Goal: Information Seeking & Learning: Learn about a topic

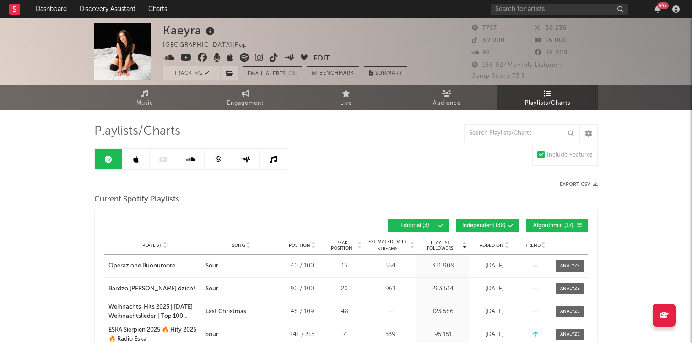
click at [492, 243] on span "Added On" at bounding box center [492, 245] width 24 height 5
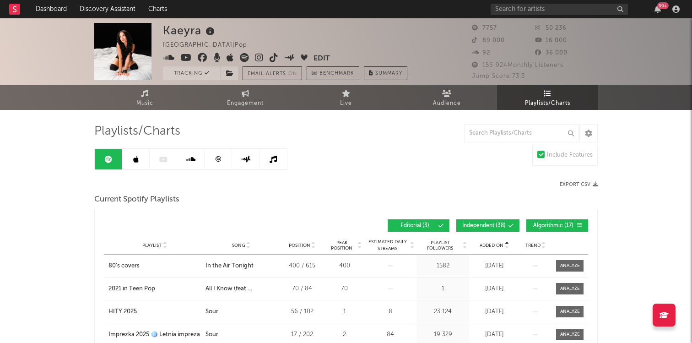
click at [492, 243] on span "Added On" at bounding box center [492, 245] width 24 height 5
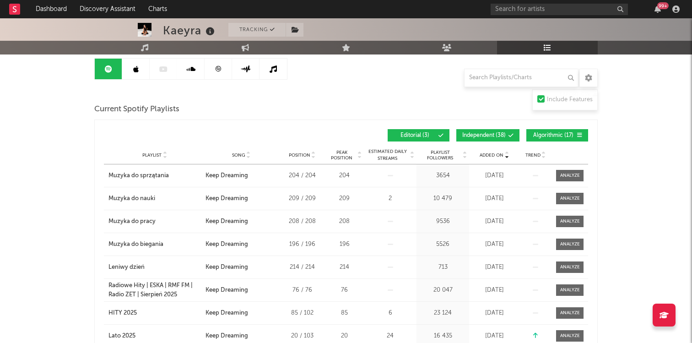
scroll to position [92, 0]
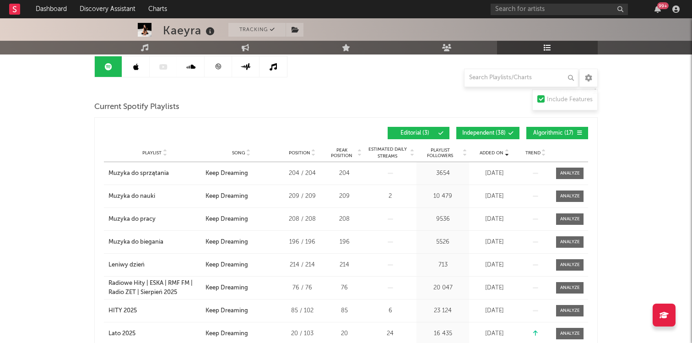
click at [479, 130] on button "Independent ( 38 )" at bounding box center [487, 133] width 63 height 12
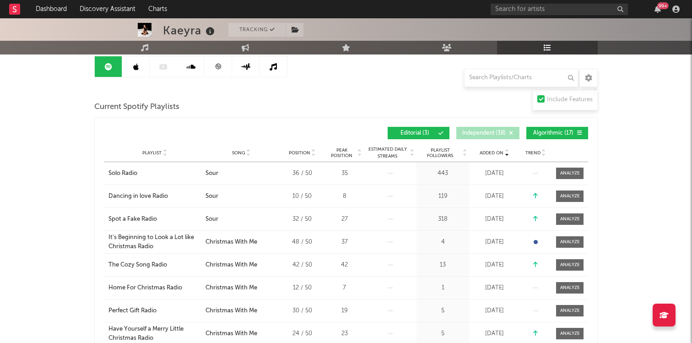
click at [554, 130] on span "Algorithmic ( 17 )" at bounding box center [553, 132] width 42 height 5
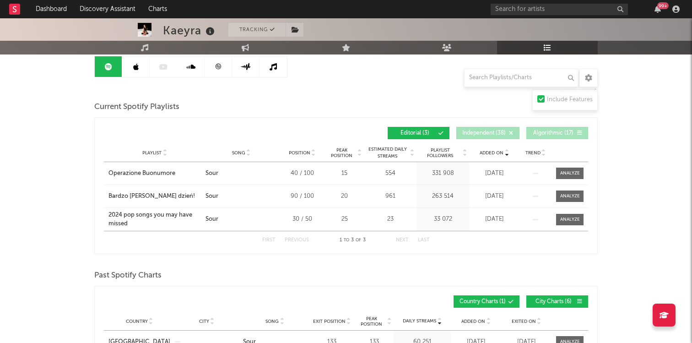
click at [133, 65] on icon at bounding box center [135, 66] width 5 height 7
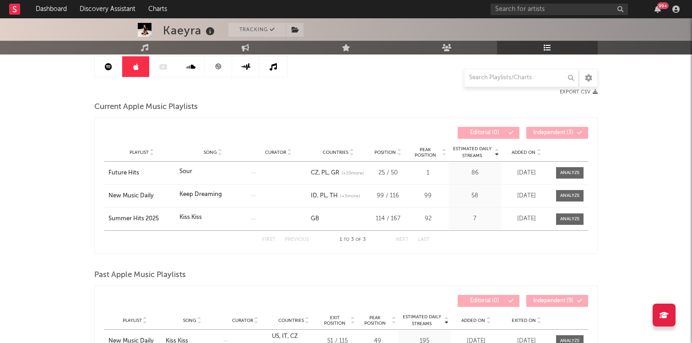
click at [217, 69] on icon at bounding box center [218, 66] width 7 height 7
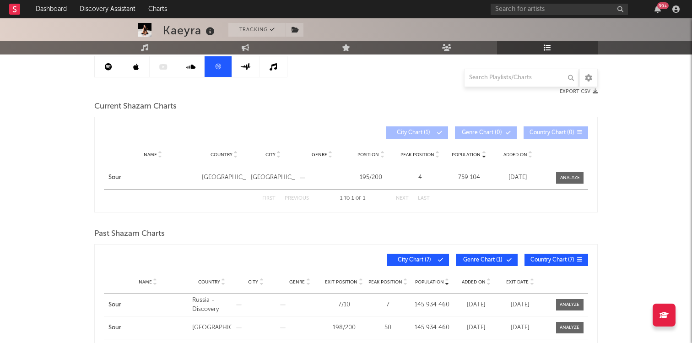
click at [248, 70] on link at bounding box center [245, 66] width 27 height 21
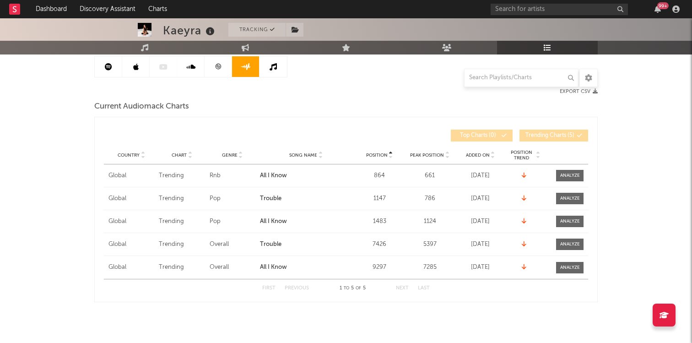
click at [267, 71] on link at bounding box center [273, 66] width 27 height 21
